Goal: Task Accomplishment & Management: Manage account settings

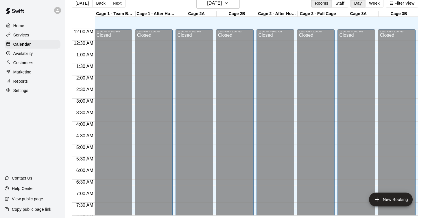
scroll to position [349, 6]
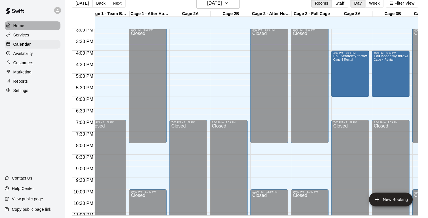
click at [27, 22] on div "Home" at bounding box center [33, 25] width 56 height 9
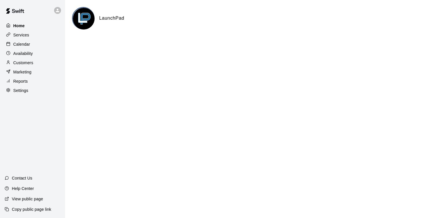
click at [25, 26] on p "Home" at bounding box center [19, 26] width 12 height 6
click at [41, 36] on div "Services" at bounding box center [33, 35] width 56 height 9
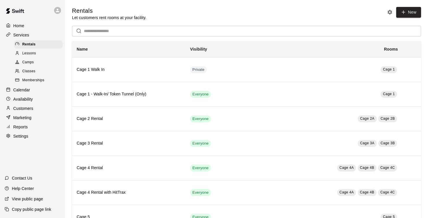
click at [26, 88] on p "Calendar" at bounding box center [21, 90] width 17 height 6
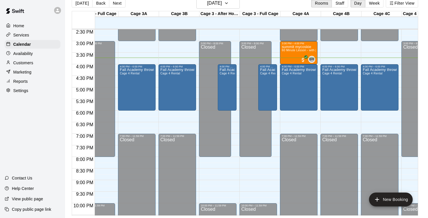
click at [40, 51] on div "Availability" at bounding box center [33, 53] width 56 height 9
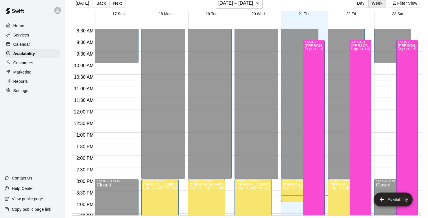
click at [296, 22] on div at bounding box center [257, 20] width 325 height 6
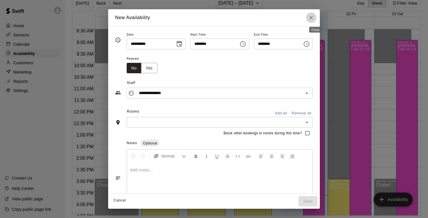
click at [314, 16] on icon "Close" at bounding box center [311, 18] width 6 height 6
type input "**********"
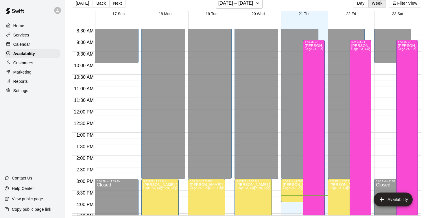
click at [295, 12] on div "21 Thu" at bounding box center [304, 14] width 47 height 6
click at [295, 7] on div "[DATE] Back Next [DATE] – [DATE] Day Week Filter View" at bounding box center [246, 4] width 349 height 13
click at [38, 55] on div "Availability" at bounding box center [33, 53] width 56 height 9
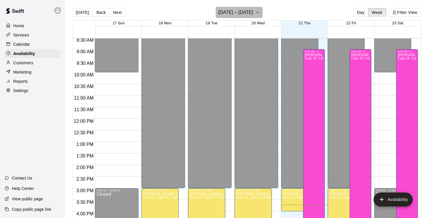
click at [249, 12] on h6 "[DATE] – [DATE]" at bounding box center [235, 12] width 35 height 8
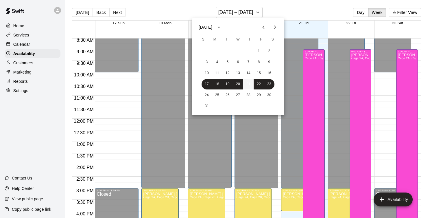
click at [247, 86] on button "21" at bounding box center [248, 84] width 10 height 10
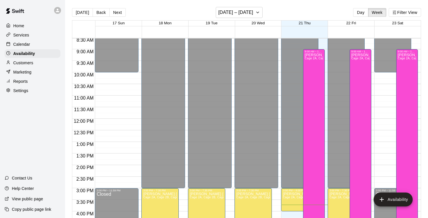
click at [247, 58] on button "21" at bounding box center [246, 55] width 8 height 6
click at [358, 11] on button "Day" at bounding box center [360, 12] width 15 height 9
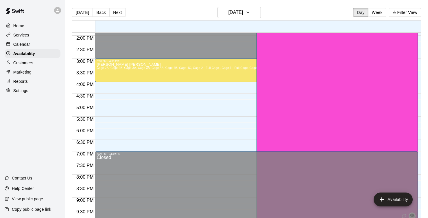
scroll to position [323, 0]
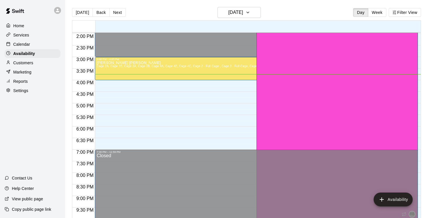
click at [17, 201] on p "View public page" at bounding box center [27, 199] width 31 height 6
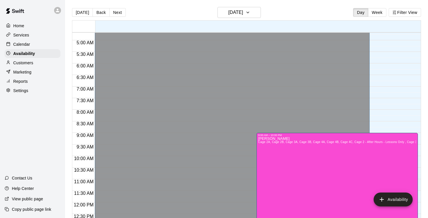
scroll to position [107, 0]
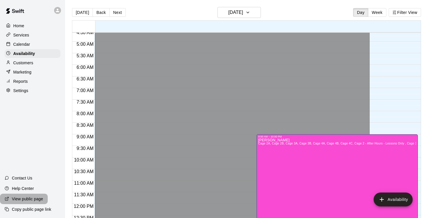
click at [26, 198] on p "View public page" at bounding box center [27, 199] width 31 height 6
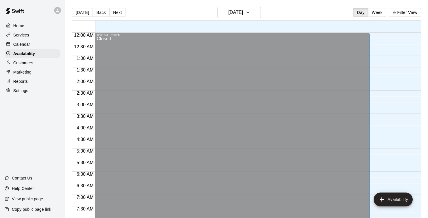
scroll to position [0, 0]
click at [59, 12] on icon at bounding box center [57, 10] width 5 height 5
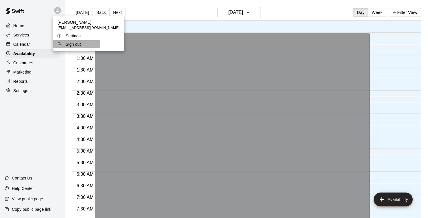
click at [71, 44] on p "Sign out" at bounding box center [73, 44] width 15 height 6
